Goal: Navigation & Orientation: Find specific page/section

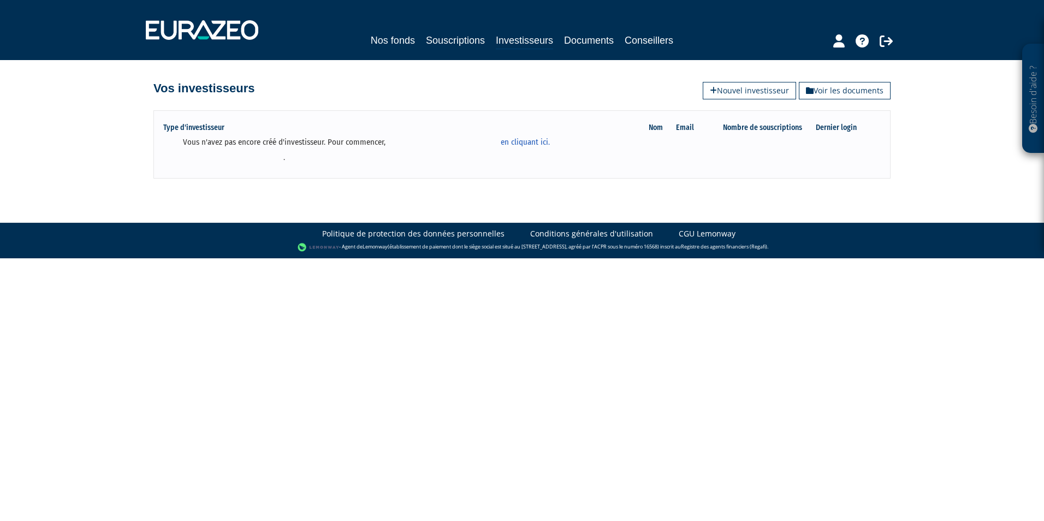
click at [414, 37] on div "Nos fonds Souscriptions Investisseurs Documents Conseillers" at bounding box center [521, 41] width 513 height 17
click at [468, 43] on link "Souscriptions" at bounding box center [455, 40] width 59 height 15
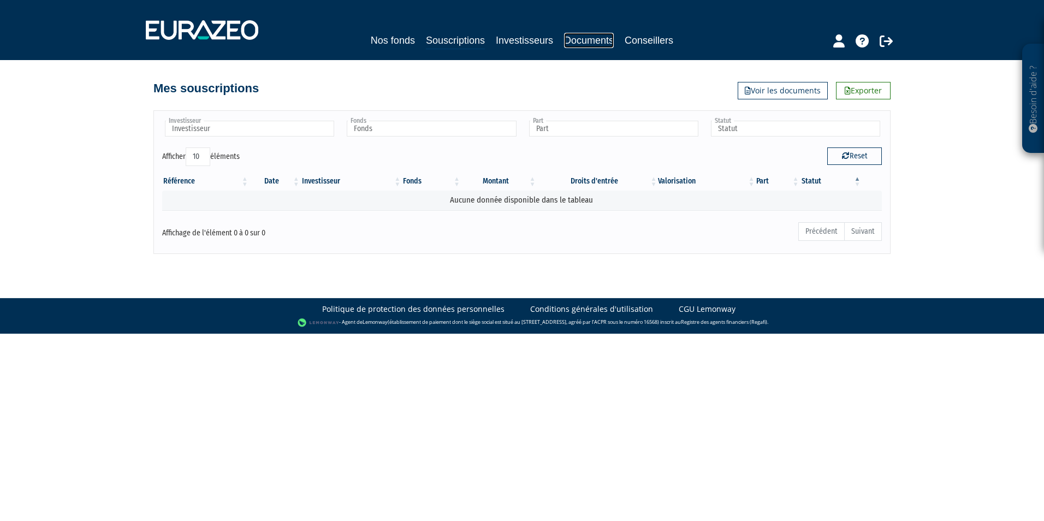
click at [586, 41] on link "Documents" at bounding box center [589, 40] width 50 height 15
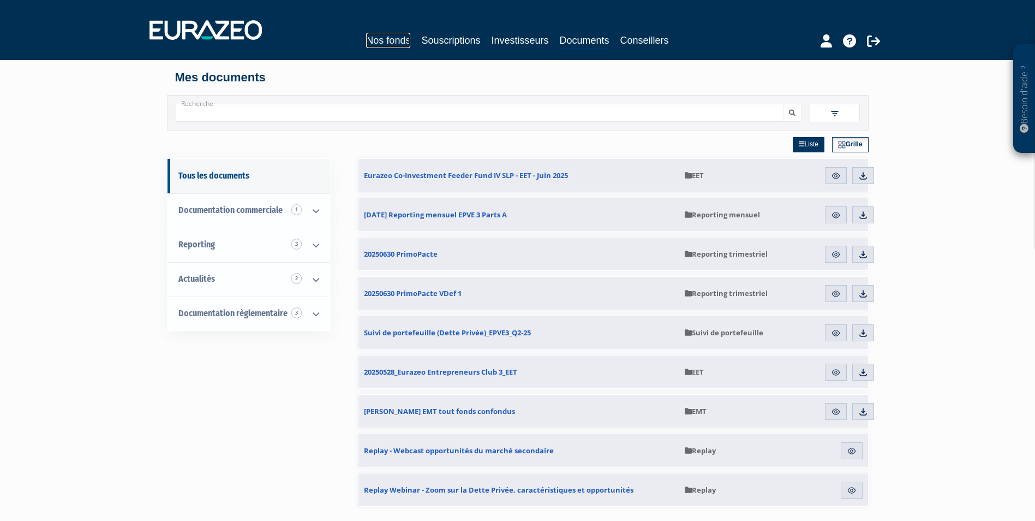
click at [376, 41] on link "Nos fonds" at bounding box center [388, 40] width 44 height 15
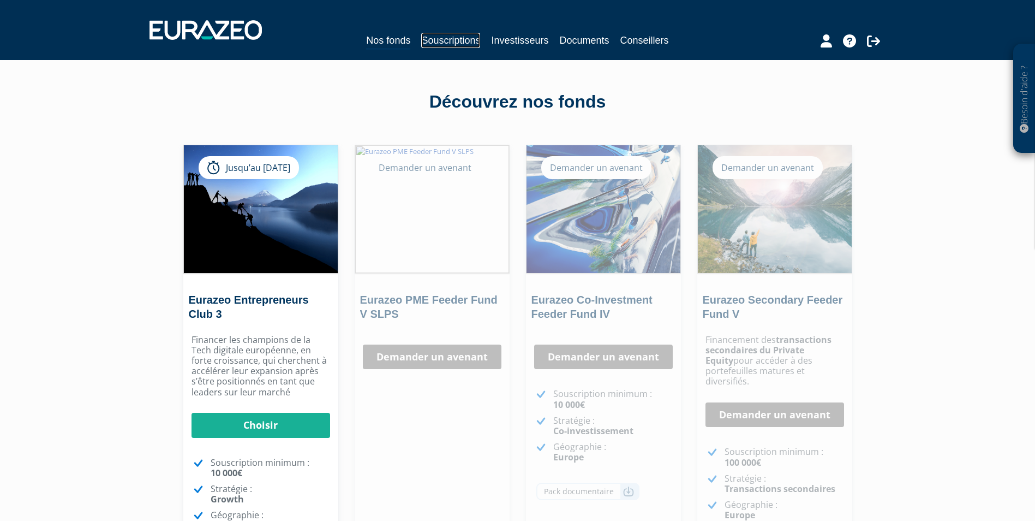
click at [455, 42] on link "Souscriptions" at bounding box center [450, 40] width 59 height 15
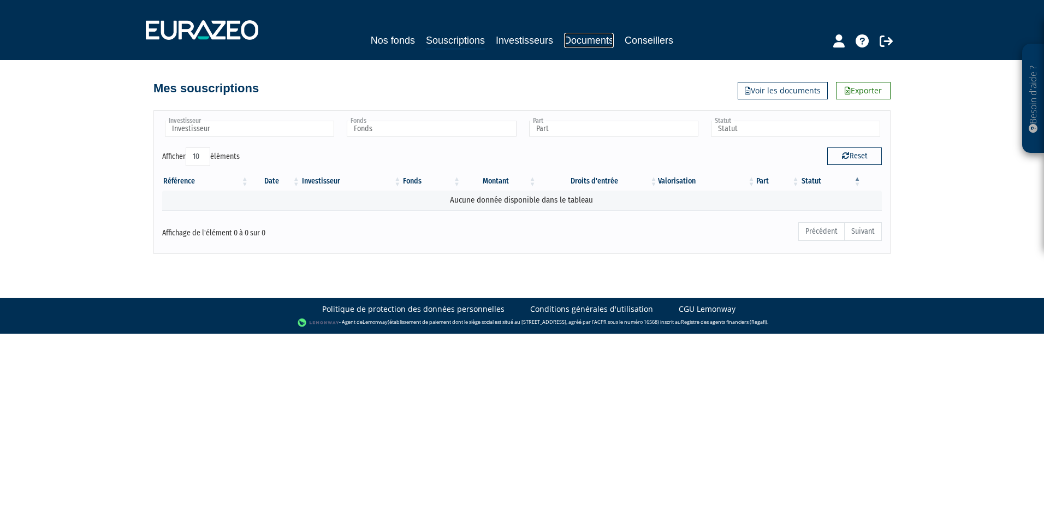
click at [590, 40] on link "Documents" at bounding box center [589, 40] width 50 height 15
